Goal: Transaction & Acquisition: Purchase product/service

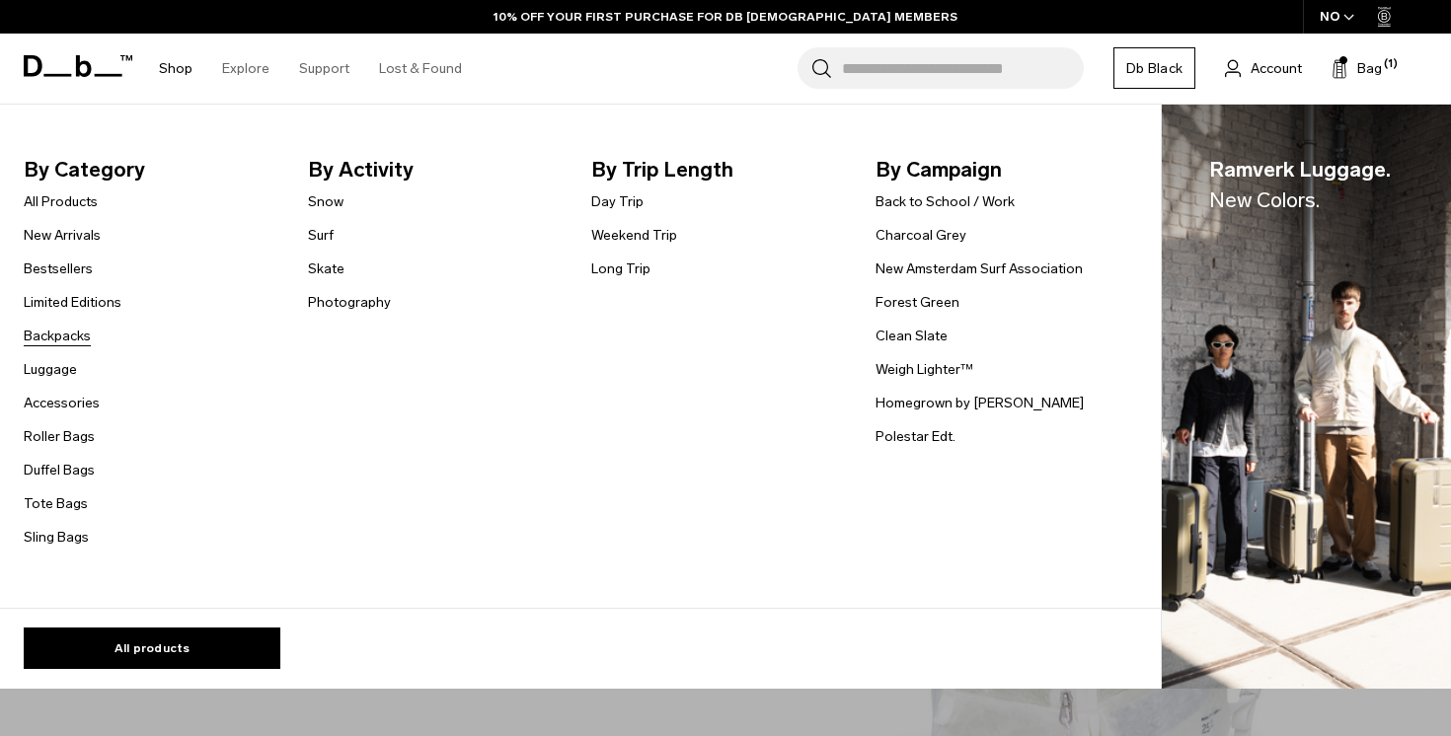
click at [64, 341] on link "Backpacks" at bounding box center [57, 336] width 67 height 21
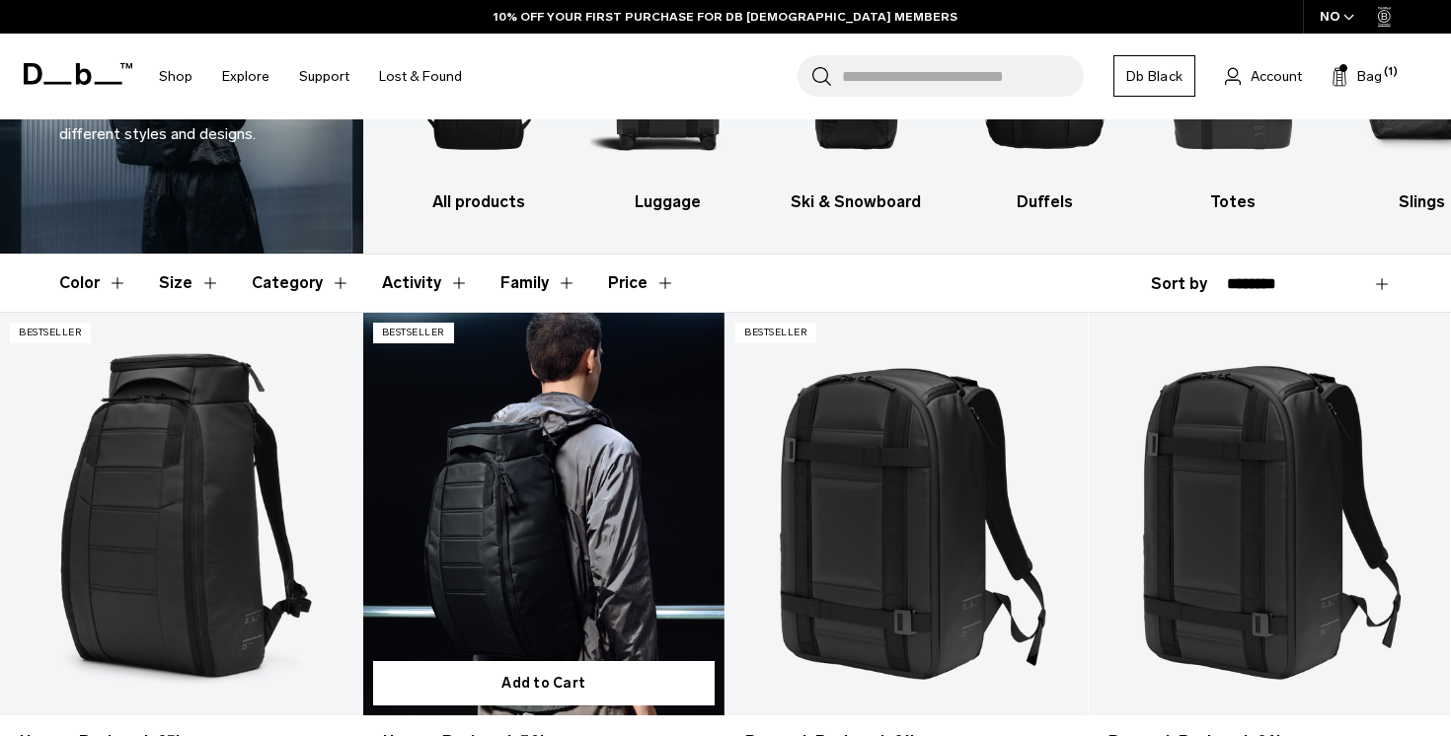
scroll to position [193, 0]
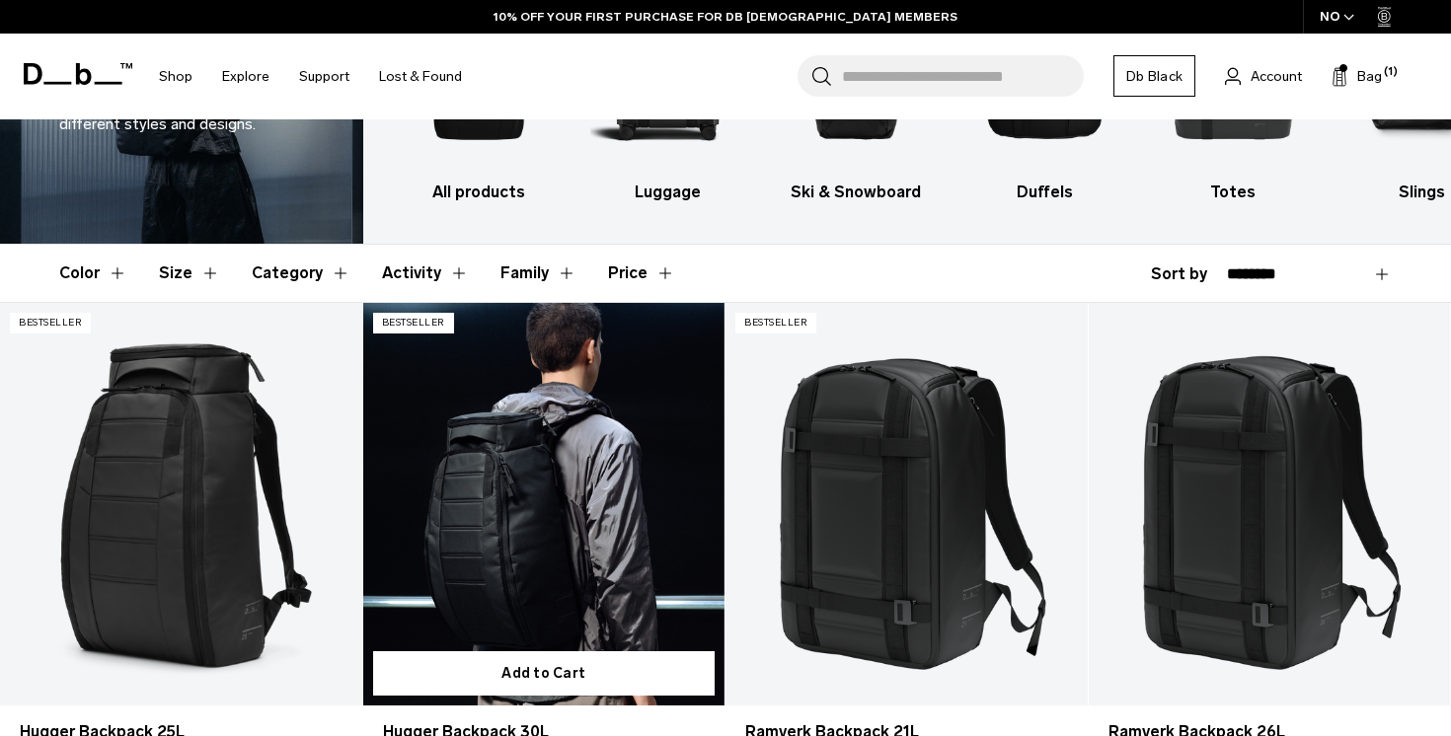
click at [416, 588] on link "Hugger Backpack 30L" at bounding box center [544, 504] width 362 height 402
